Goal: Transaction & Acquisition: Register for event/course

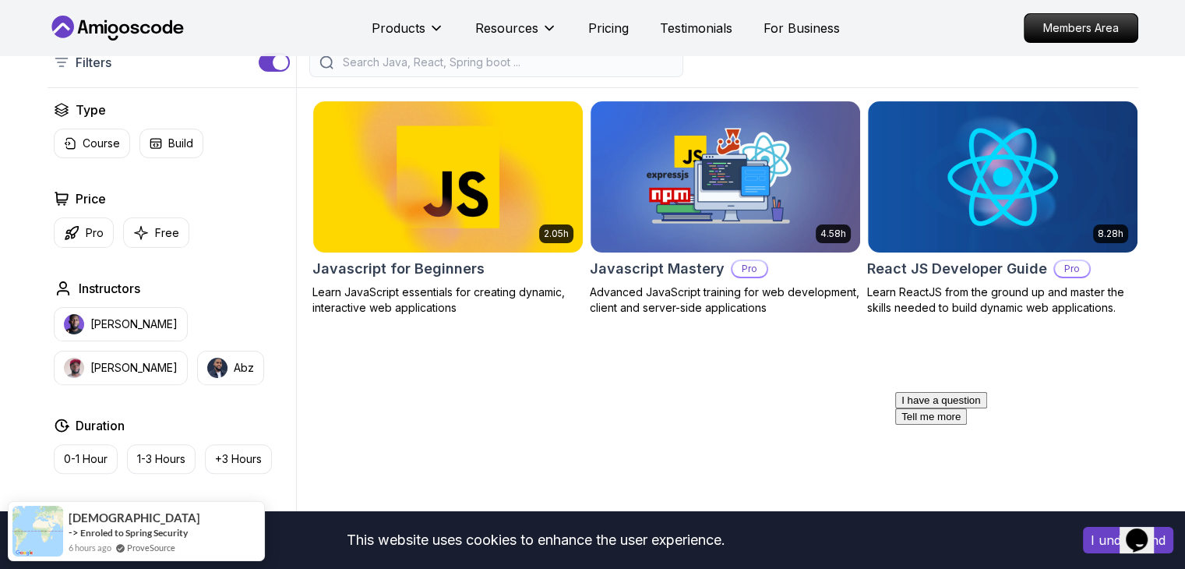
scroll to position [366, 0]
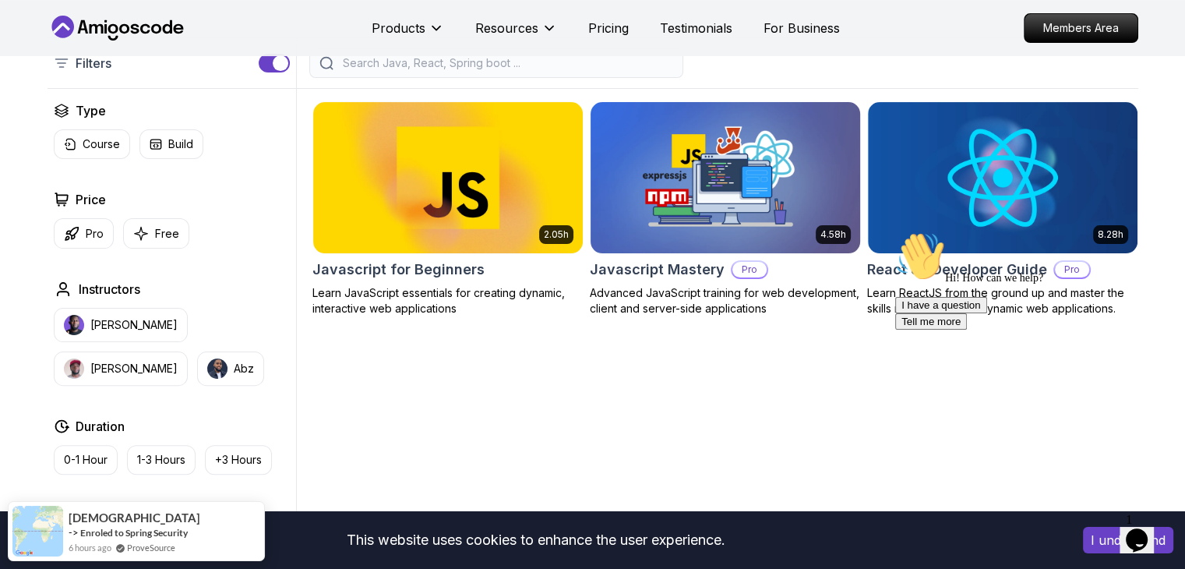
click at [677, 213] on img at bounding box center [725, 177] width 283 height 158
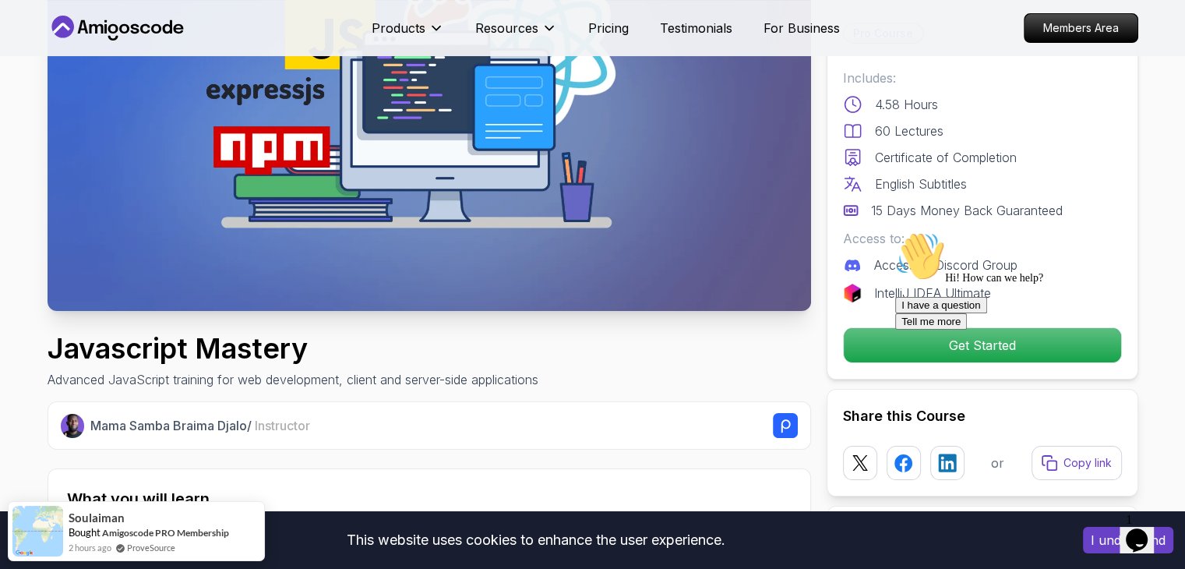
scroll to position [245, 0]
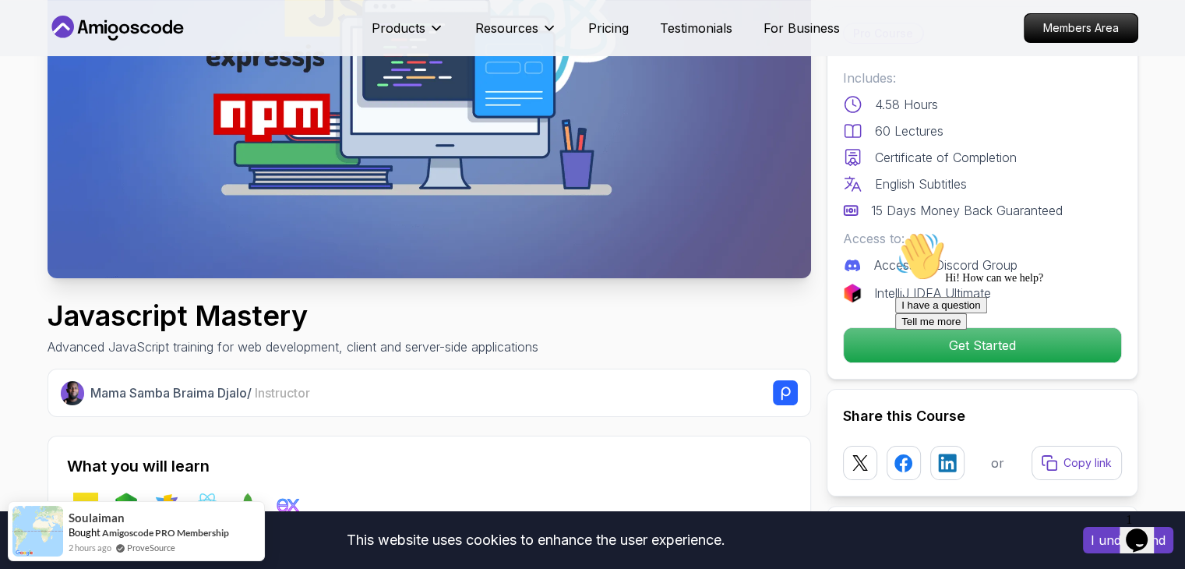
click at [907, 231] on div at bounding box center [1036, 231] width 281 height 0
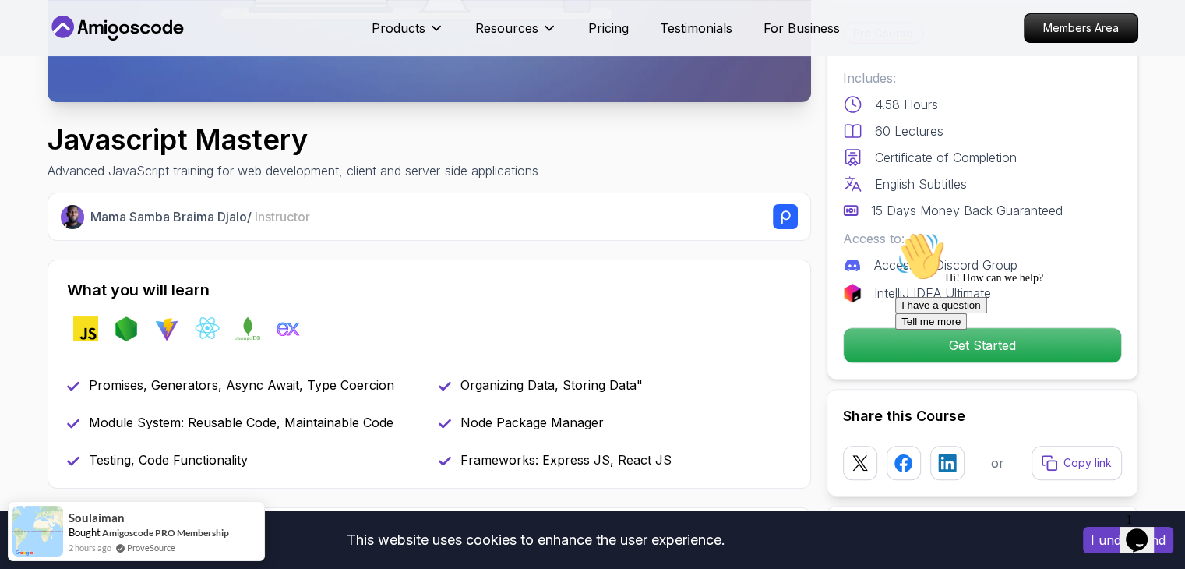
scroll to position [421, 0]
click at [962, 231] on div at bounding box center [1036, 231] width 281 height 0
click at [901, 284] on div "Hi! How can we help?" at bounding box center [1036, 257] width 281 height 53
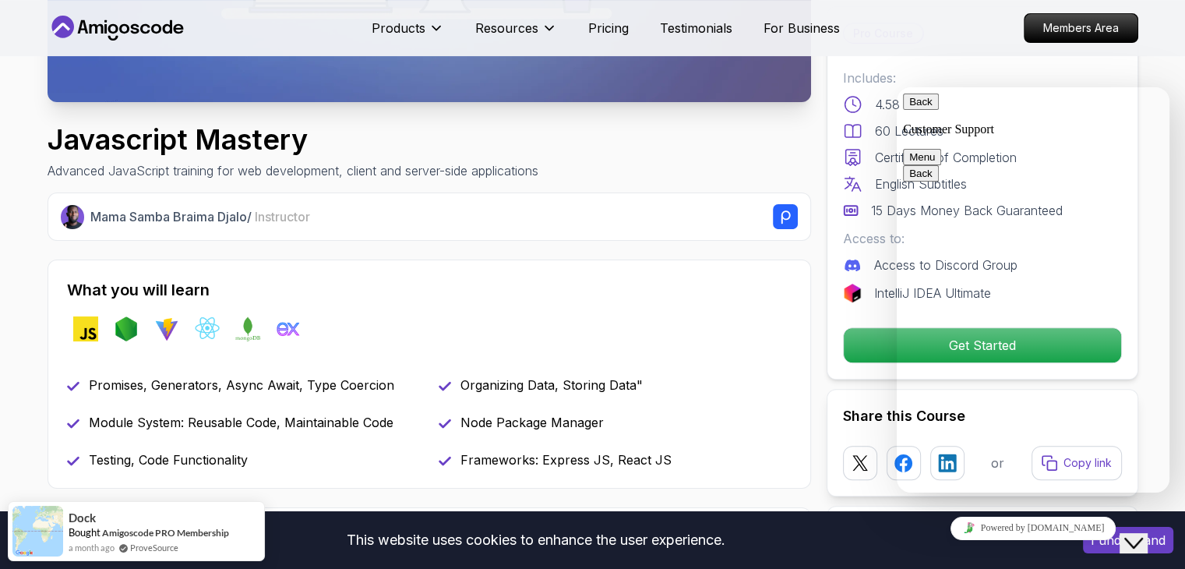
click at [931, 110] on button "Back" at bounding box center [921, 102] width 36 height 16
click at [782, 270] on div "What you will learn javascript nodejs vite react mongodb exppressjs Promises, G…" at bounding box center [430, 374] width 764 height 229
click at [1143, 534] on icon "Close Chat This icon closes the chat window." at bounding box center [1134, 543] width 19 height 19
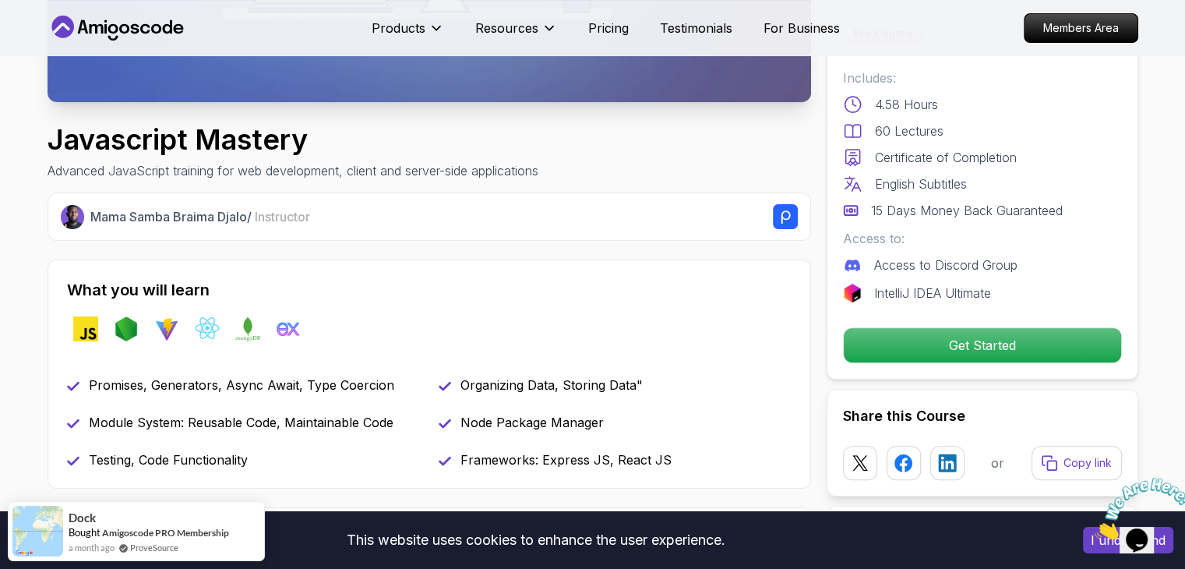
click at [1088, 544] on button "I understand" at bounding box center [1128, 540] width 90 height 26
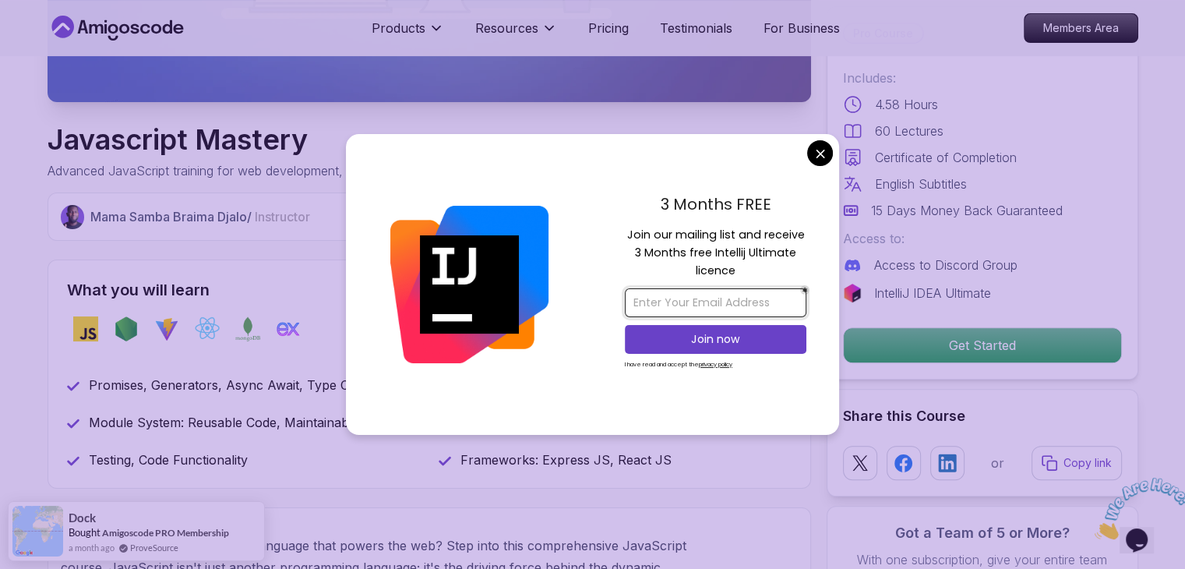
click at [723, 305] on input "email" at bounding box center [716, 302] width 182 height 29
drag, startPoint x: 783, startPoint y: 301, endPoint x: 552, endPoint y: 296, distance: 231.5
click at [552, 296] on div "3 Months FREE Join our mailing list and receive 3 Months free Intellij Ultimate…" at bounding box center [592, 284] width 493 height 301
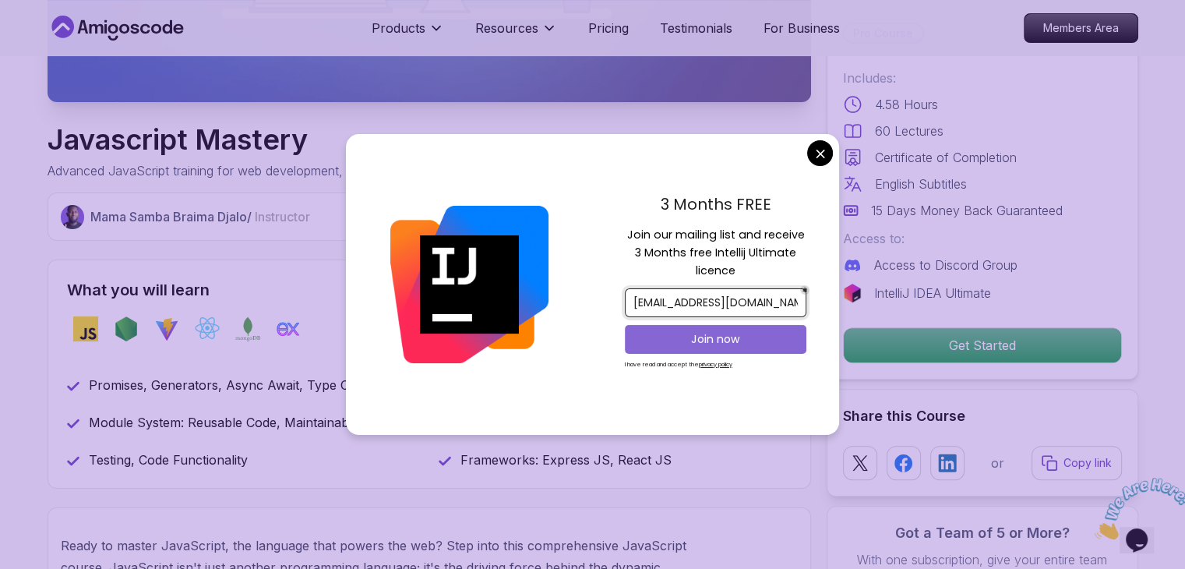
type input "[EMAIL_ADDRESS][DOMAIN_NAME]"
click at [698, 337] on p "Join now" at bounding box center [715, 339] width 147 height 16
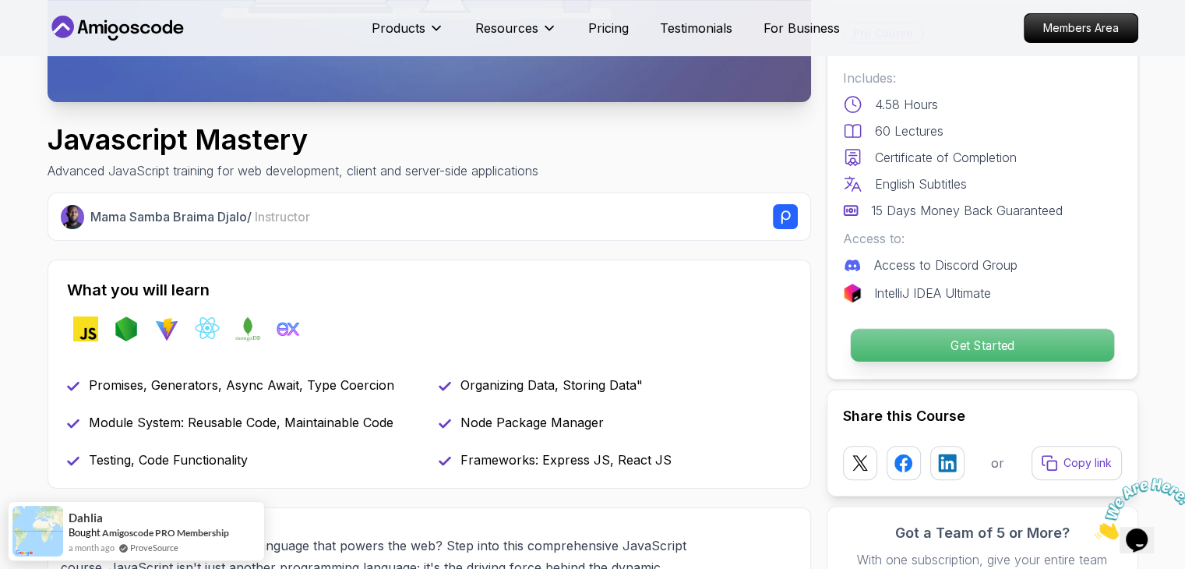
click at [901, 342] on p "Get Started" at bounding box center [981, 345] width 263 height 33
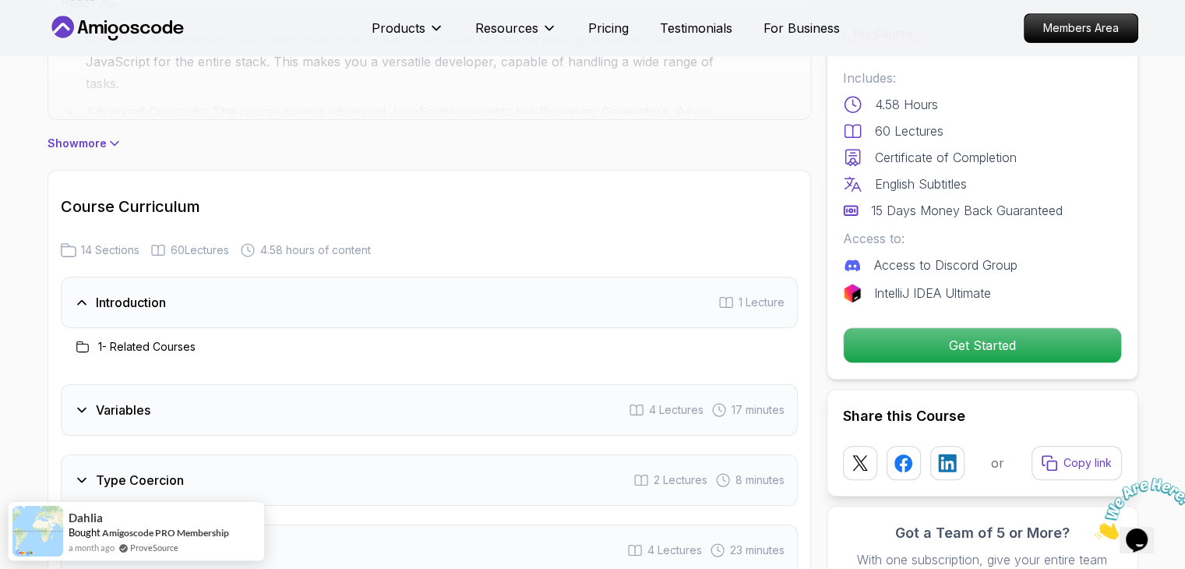
scroll to position [1197, 0]
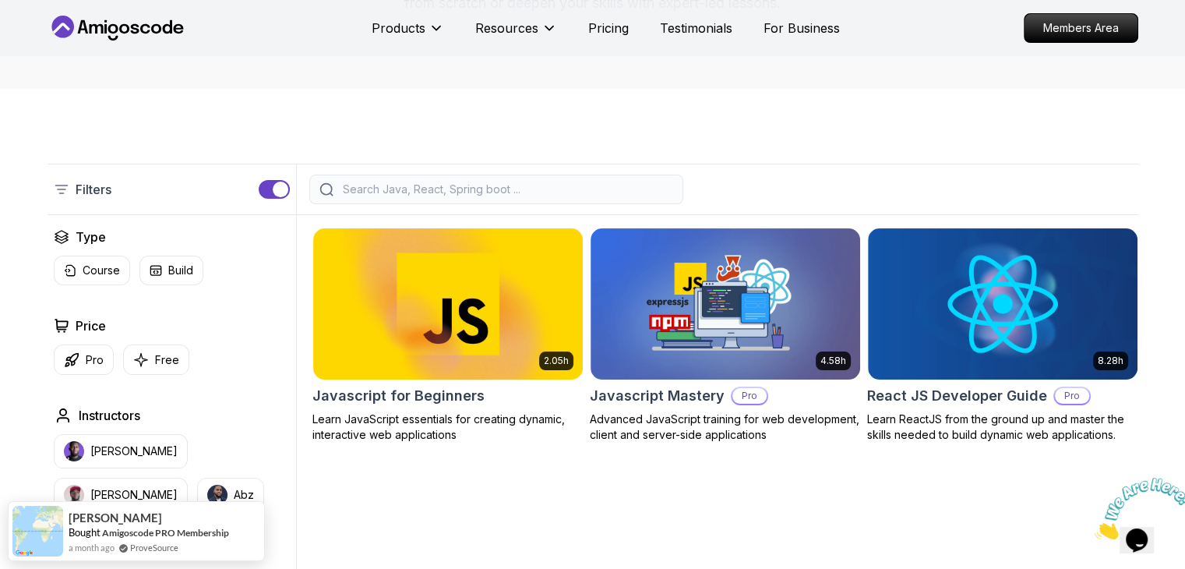
scroll to position [240, 0]
click at [387, 331] on img at bounding box center [447, 303] width 283 height 158
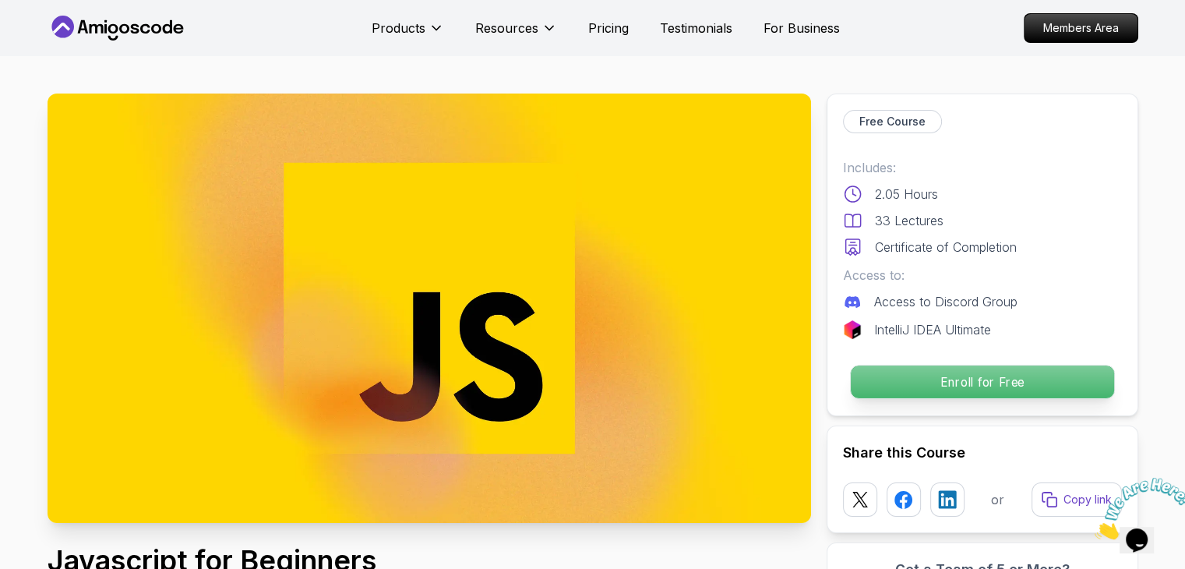
click at [922, 371] on p "Enroll for Free" at bounding box center [981, 382] width 263 height 33
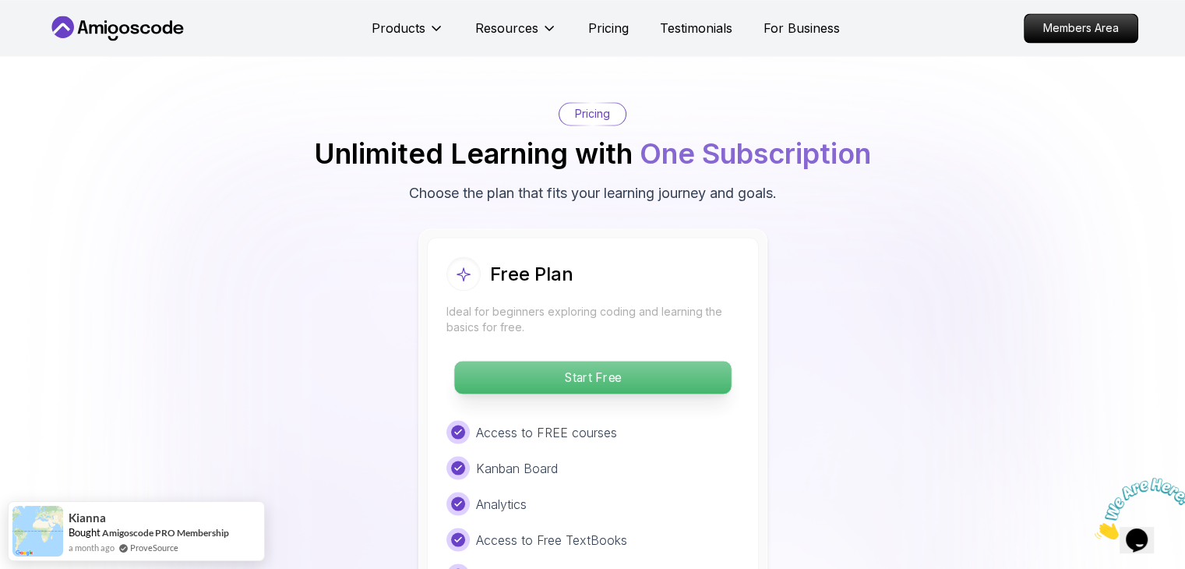
click at [574, 373] on p "Start Free" at bounding box center [592, 377] width 277 height 33
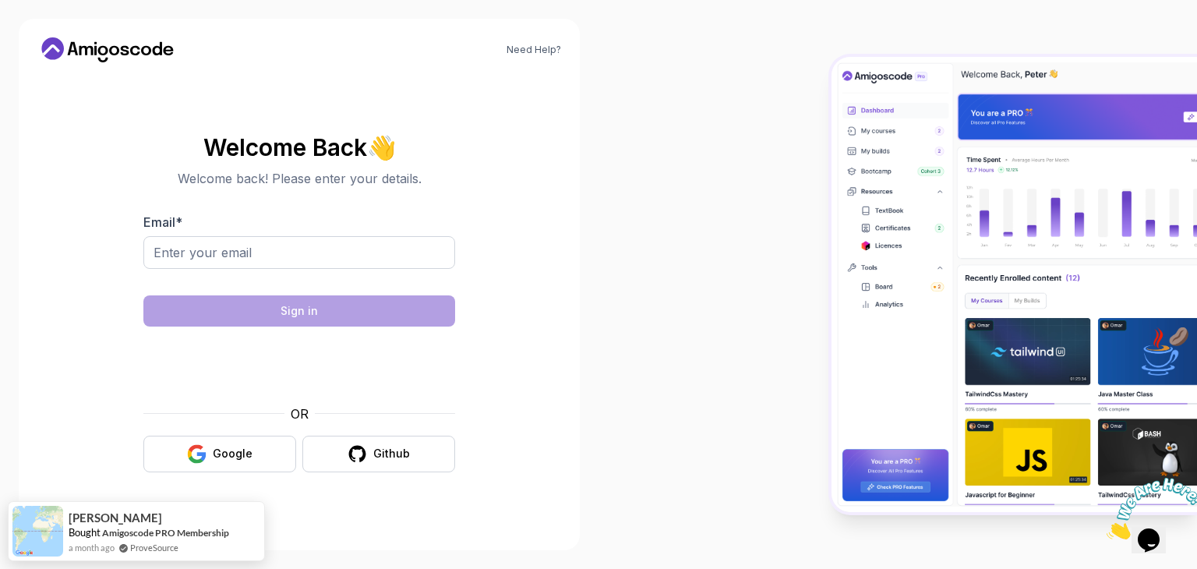
click at [394, 291] on form "Email * Sign in OR Google Github" at bounding box center [299, 343] width 312 height 260
click at [402, 248] on input "Email *" at bounding box center [299, 252] width 312 height 33
type input "z"
type input "[EMAIL_ADDRESS][DOMAIN_NAME]"
click at [289, 292] on form "Email * [EMAIL_ADDRESS][DOMAIN_NAME] Sign in OR Google Github" at bounding box center [299, 343] width 312 height 260
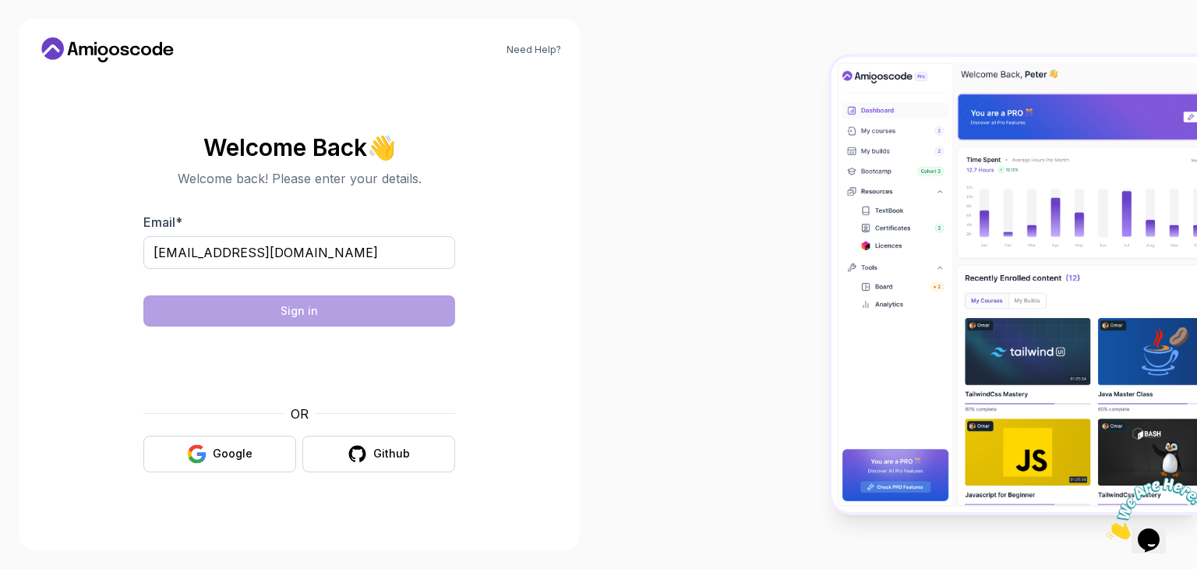
click at [175, 375] on div at bounding box center [299, 365] width 312 height 59
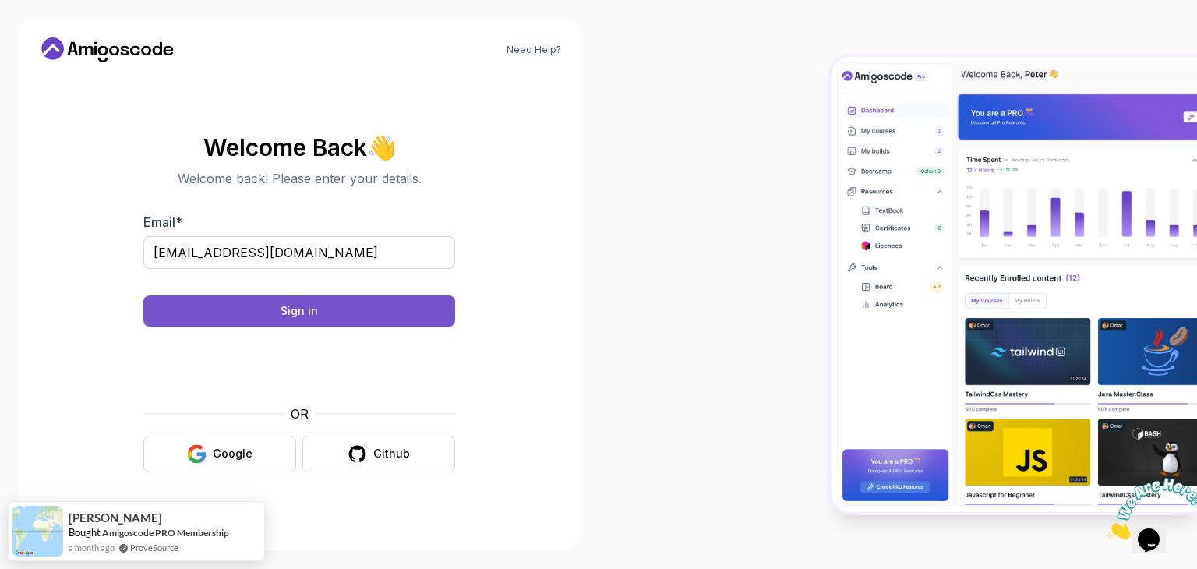
click at [330, 307] on button "Sign in" at bounding box center [299, 310] width 312 height 31
